Goal: Transaction & Acquisition: Purchase product/service

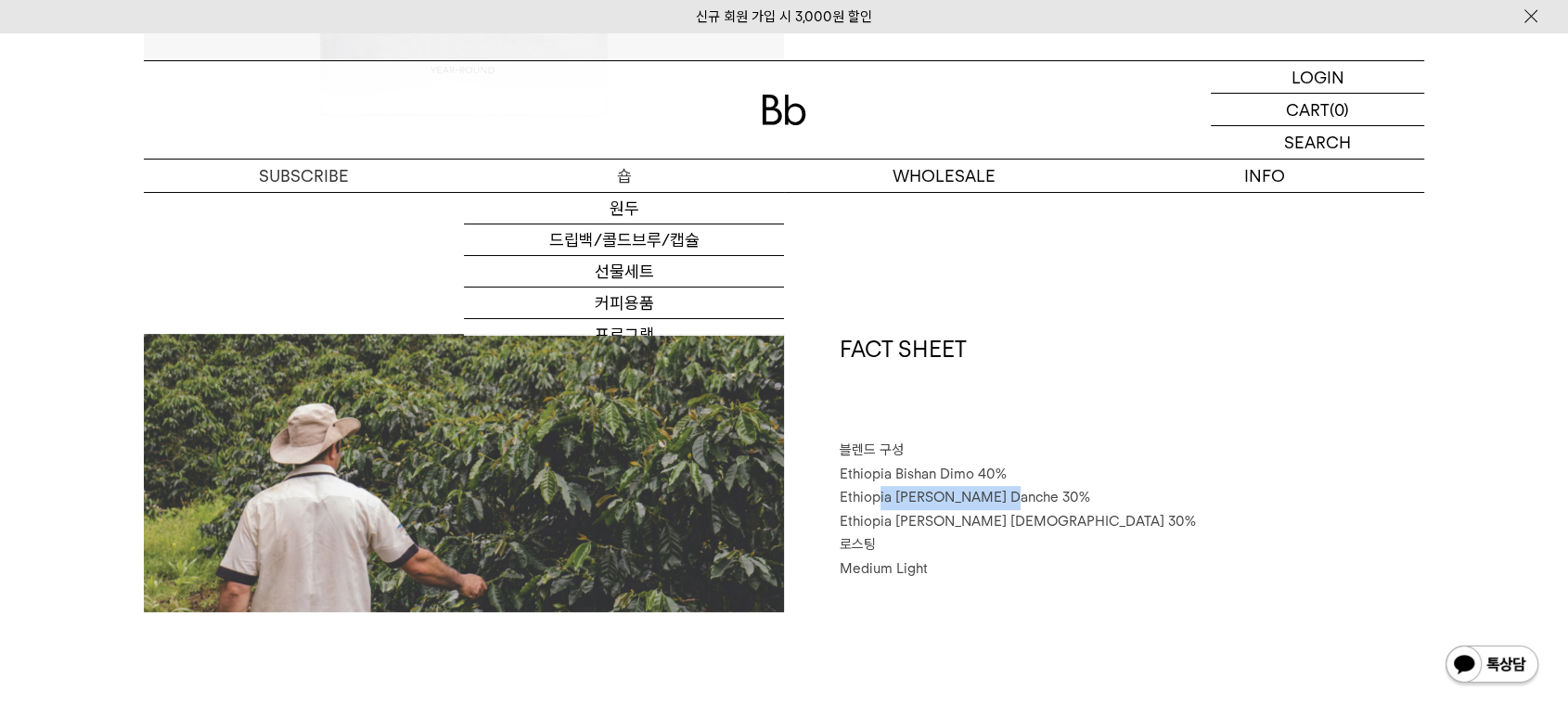
drag, startPoint x: 0, startPoint y: 0, endPoint x: 640, endPoint y: 176, distance: 663.8
click at [640, 176] on p "숍" at bounding box center [623, 176] width 320 height 33
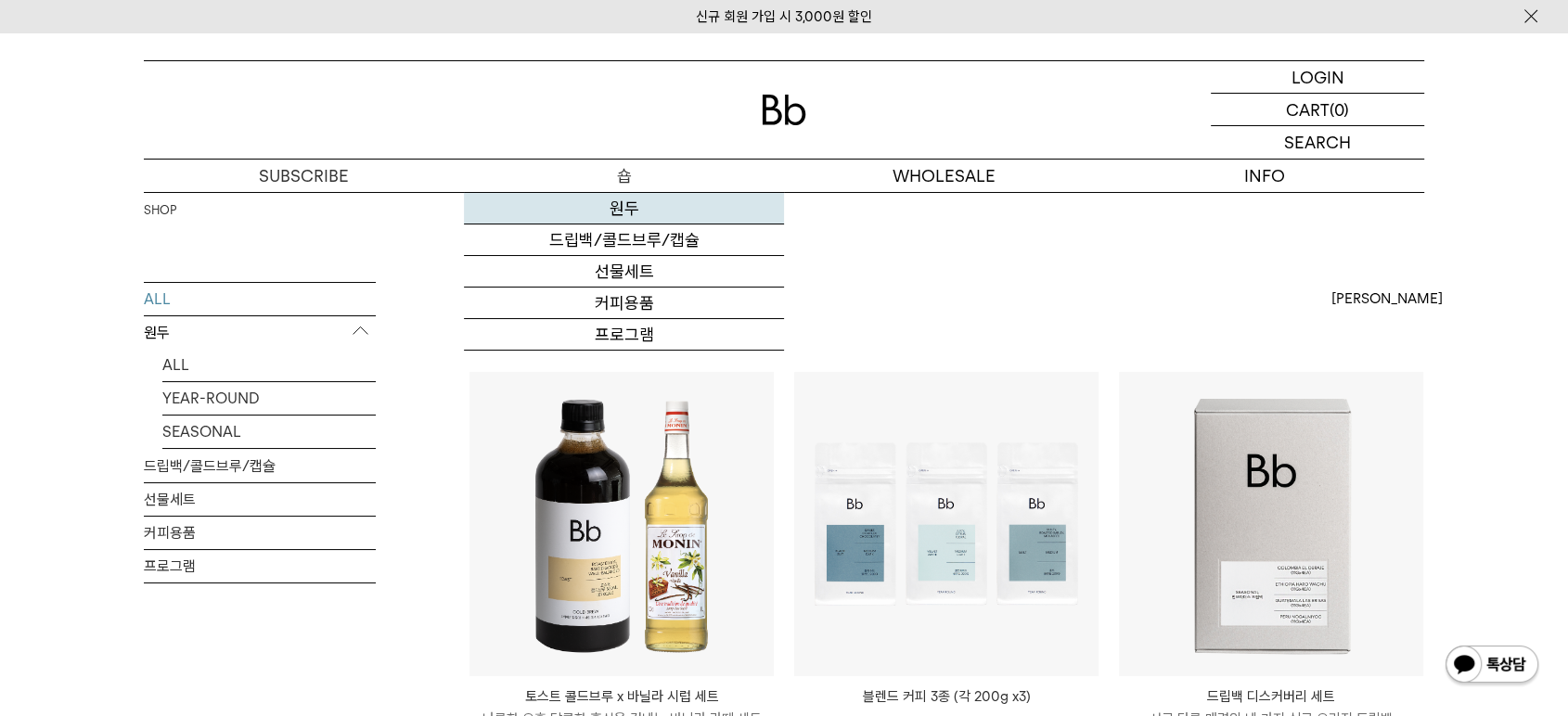
click at [621, 207] on link "원두" at bounding box center [623, 209] width 320 height 32
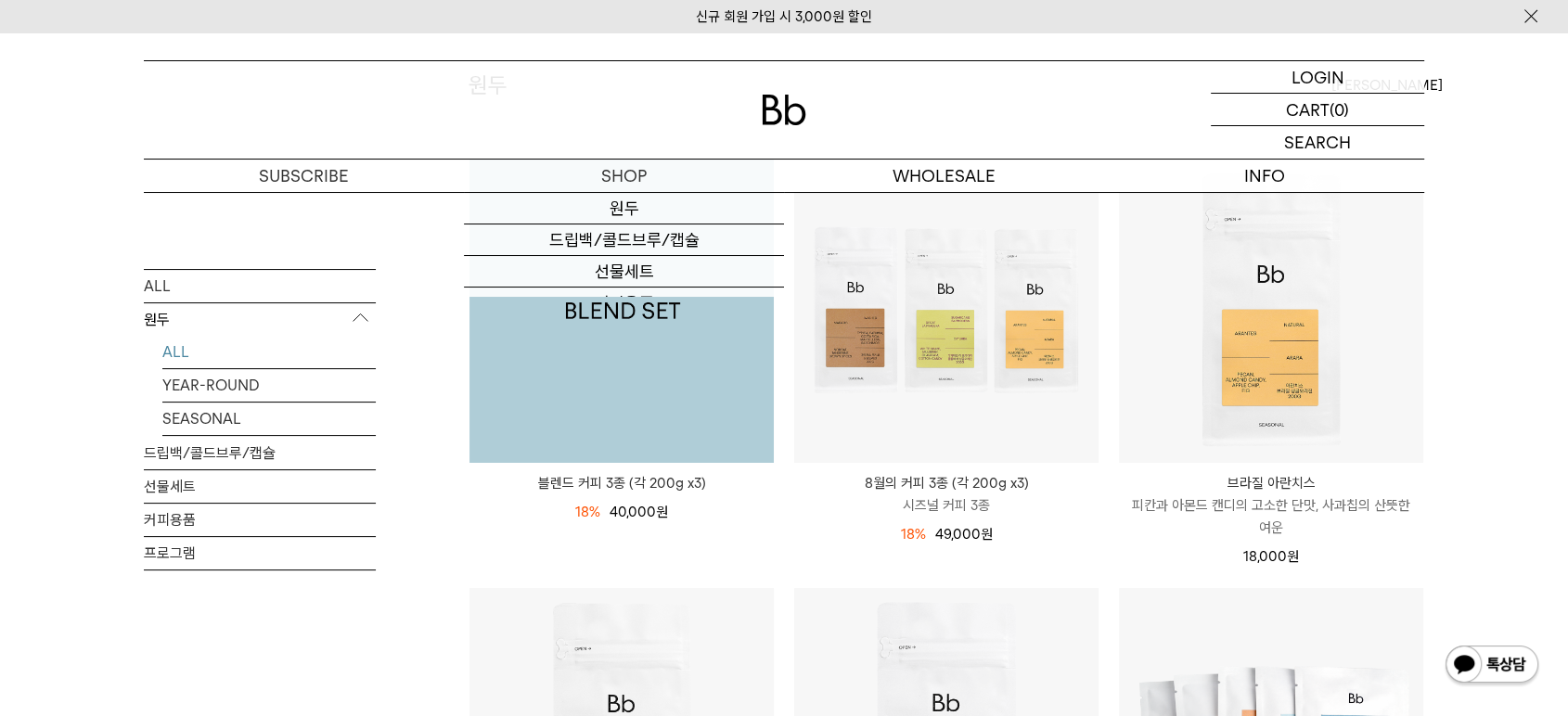
scroll to position [618, 0]
